Goal: Navigation & Orientation: Find specific page/section

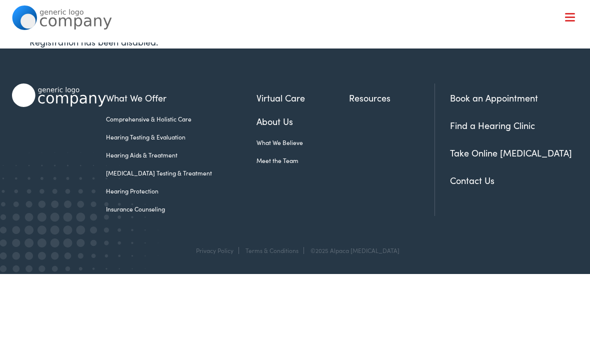
click at [270, 163] on link "Meet the Team" at bounding box center [303, 160] width 93 height 9
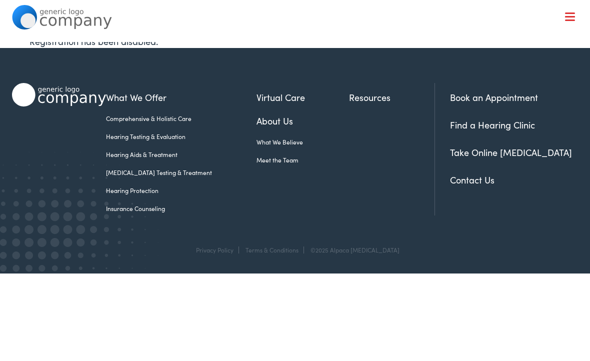
click at [515, 130] on link "Find a Hearing Clinic" at bounding box center [492, 125] width 85 height 13
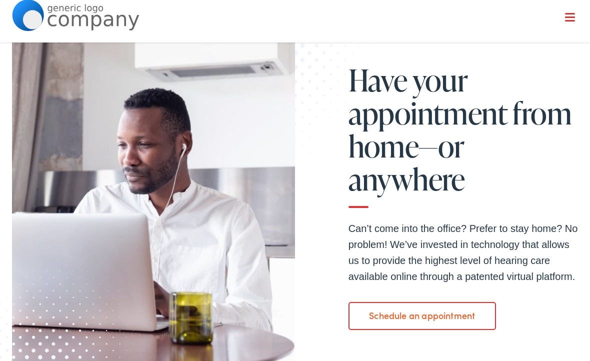
scroll to position [801, 0]
